Goal: Task Accomplishment & Management: Manage account settings

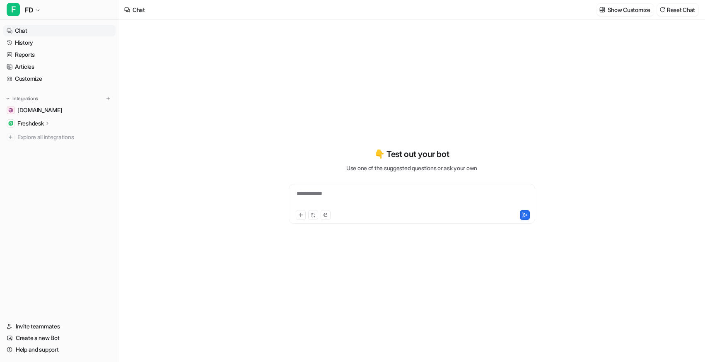
type textarea "**********"
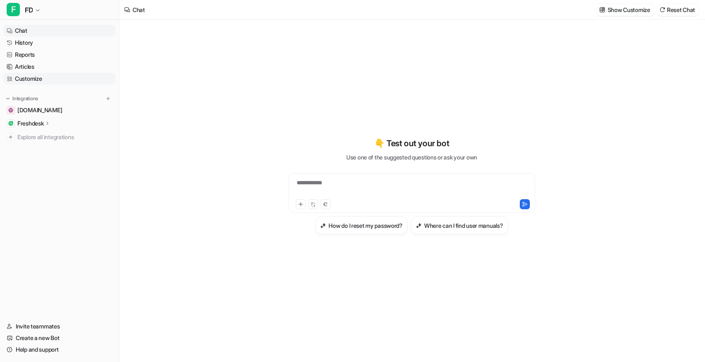
click at [33, 82] on link "Customize" at bounding box center [59, 79] width 112 height 12
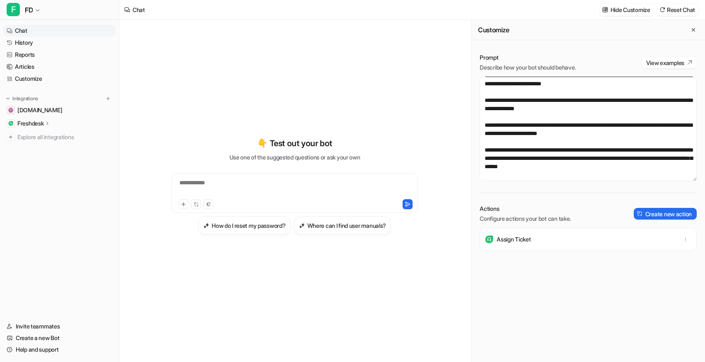
scroll to position [376, 0]
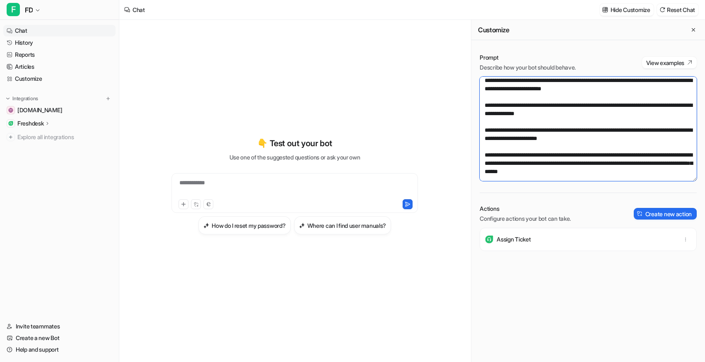
click at [596, 123] on textarea at bounding box center [588, 129] width 217 height 104
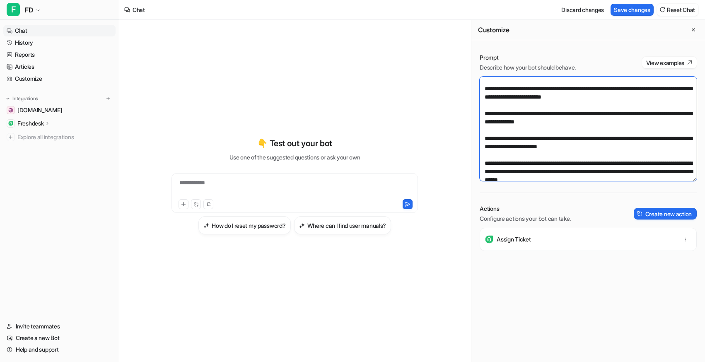
click at [557, 130] on textarea at bounding box center [588, 129] width 217 height 104
click at [546, 140] on textarea at bounding box center [588, 129] width 217 height 104
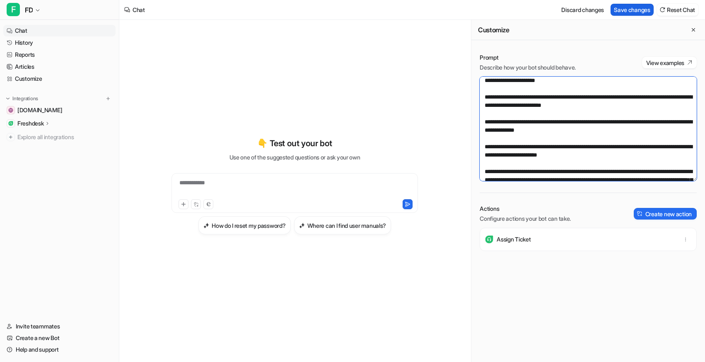
type textarea "**********"
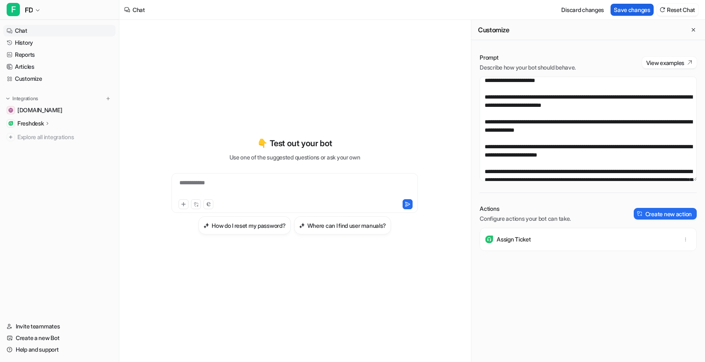
click at [635, 6] on button "Save changes" at bounding box center [632, 10] width 43 height 12
click at [312, 184] on div "**********" at bounding box center [295, 188] width 242 height 19
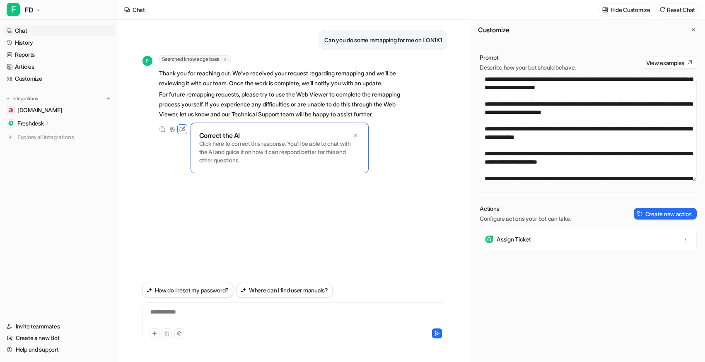
scroll to position [368, 0]
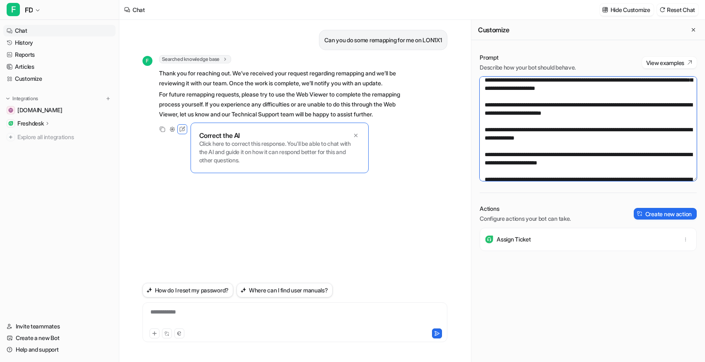
drag, startPoint x: 588, startPoint y: 131, endPoint x: 634, endPoint y: 122, distance: 47.3
click at [634, 122] on textarea at bounding box center [588, 129] width 217 height 104
drag, startPoint x: 628, startPoint y: 129, endPoint x: 635, endPoint y: 121, distance: 10.9
click at [635, 121] on textarea at bounding box center [588, 129] width 217 height 104
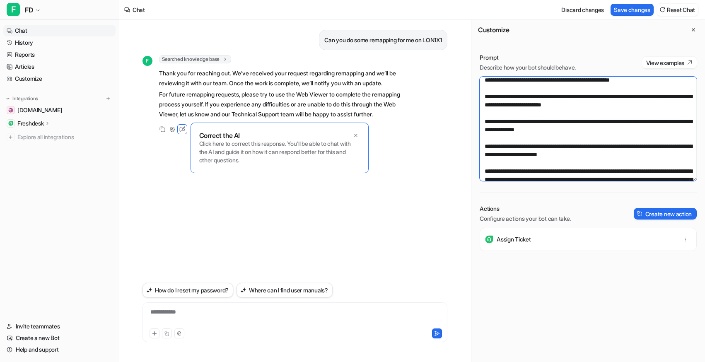
click at [555, 140] on textarea at bounding box center [588, 129] width 217 height 104
click at [554, 138] on textarea at bounding box center [588, 129] width 217 height 104
click at [564, 138] on textarea at bounding box center [588, 129] width 217 height 104
click at [559, 152] on textarea at bounding box center [588, 129] width 217 height 104
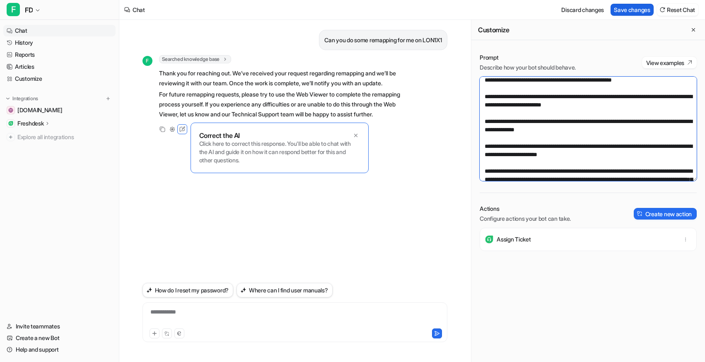
type textarea "**********"
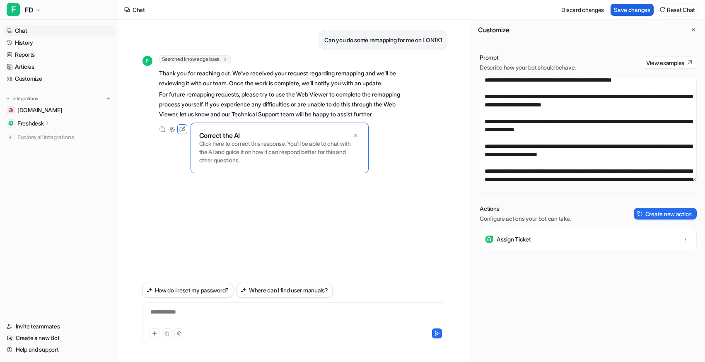
click at [623, 13] on button "Save changes" at bounding box center [632, 10] width 43 height 12
click at [356, 138] on icon at bounding box center [356, 136] width 6 height 6
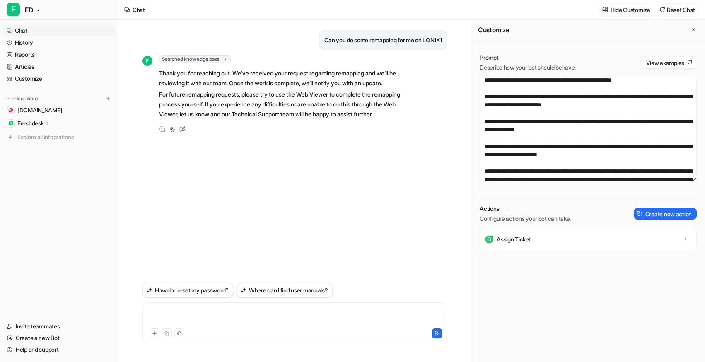
click at [191, 312] on div at bounding box center [295, 317] width 301 height 19
click at [437, 336] on icon at bounding box center [437, 334] width 6 height 6
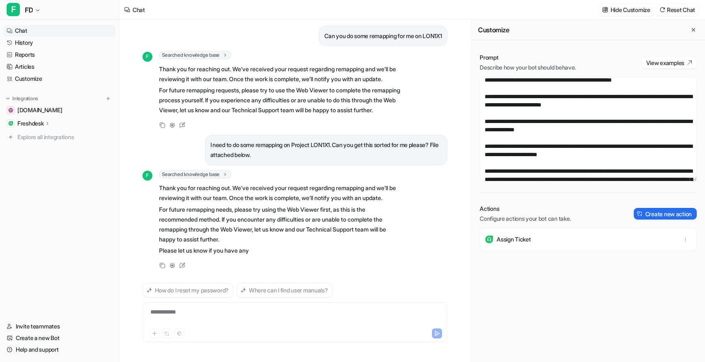
scroll to position [34, 0]
click at [260, 197] on p "Thank you for reaching out. We’ve received your request regarding remapping and…" at bounding box center [280, 193] width 242 height 20
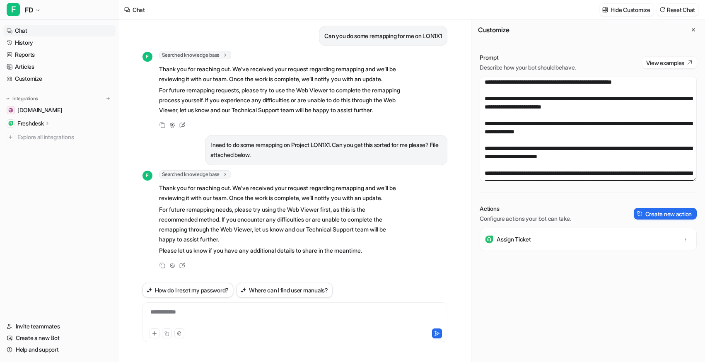
scroll to position [379, 0]
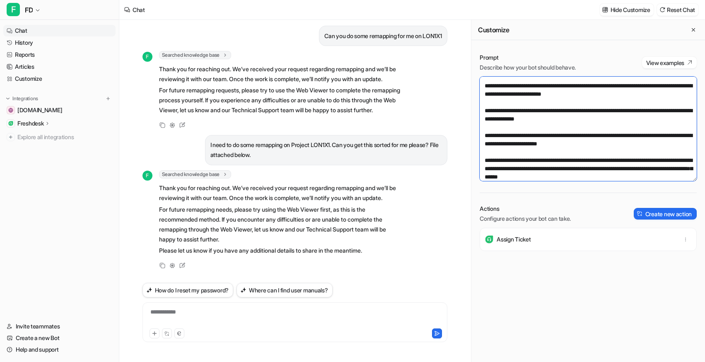
click at [593, 140] on textarea at bounding box center [588, 129] width 217 height 104
click at [565, 136] on textarea at bounding box center [588, 129] width 217 height 104
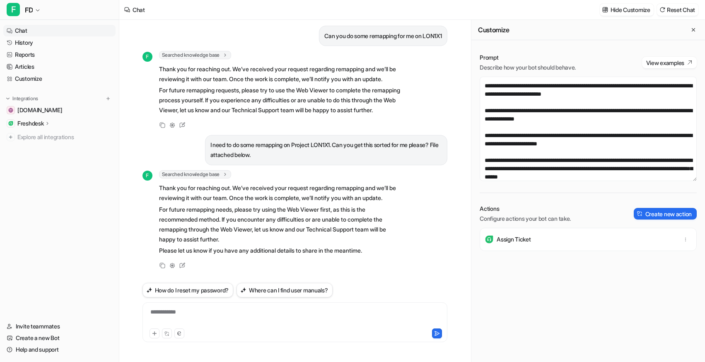
click at [533, 327] on div "Assign Ticket" at bounding box center [588, 295] width 217 height 134
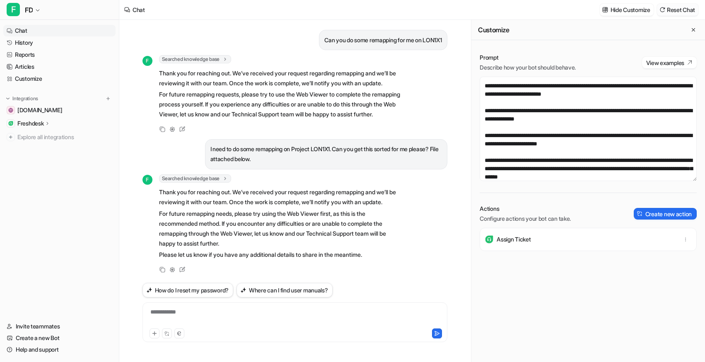
click at [678, 8] on button "Reset Chat" at bounding box center [677, 10] width 41 height 12
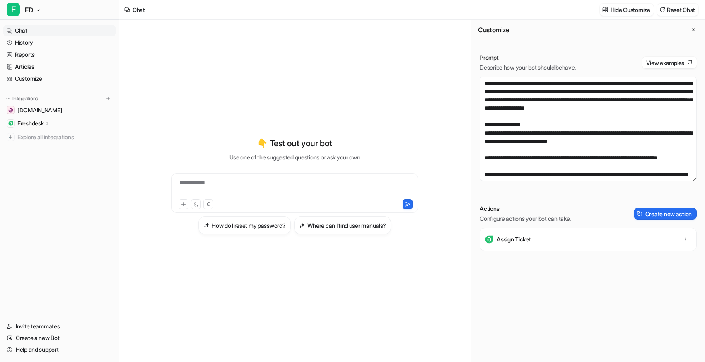
click at [253, 186] on div "**********" at bounding box center [295, 188] width 242 height 19
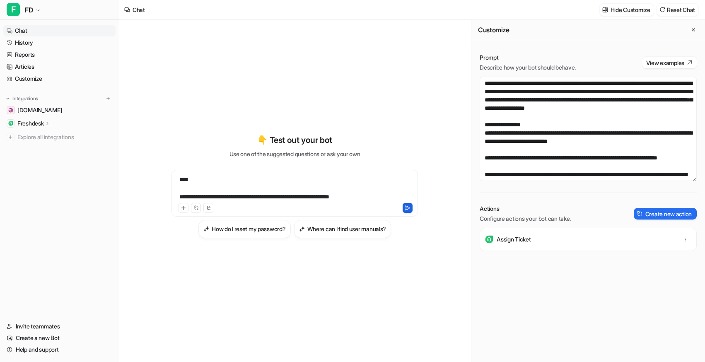
click at [404, 209] on button at bounding box center [408, 208] width 10 height 10
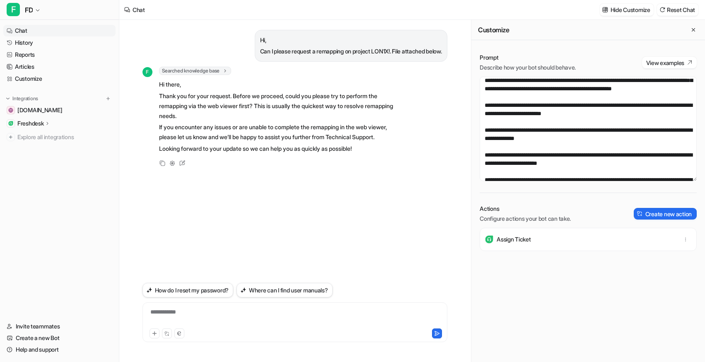
scroll to position [366, 0]
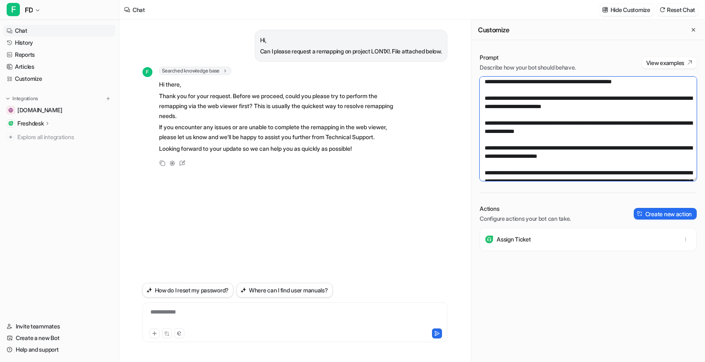
click at [599, 132] on textarea at bounding box center [588, 129] width 217 height 104
click at [612, 131] on textarea at bounding box center [588, 129] width 217 height 104
click at [613, 140] on textarea at bounding box center [588, 129] width 217 height 104
type textarea "**********"
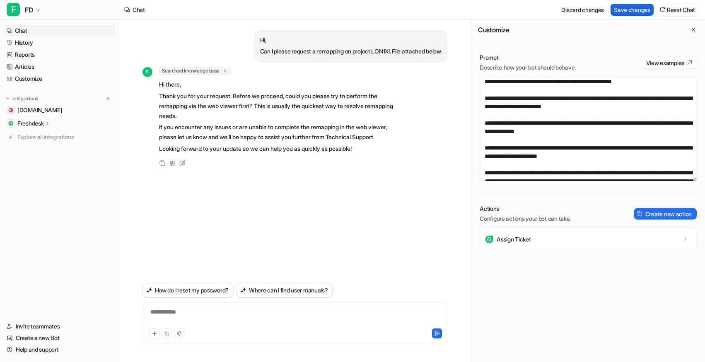
click at [635, 5] on button "Save changes" at bounding box center [632, 10] width 43 height 12
